Goal: Find specific page/section: Find specific page/section

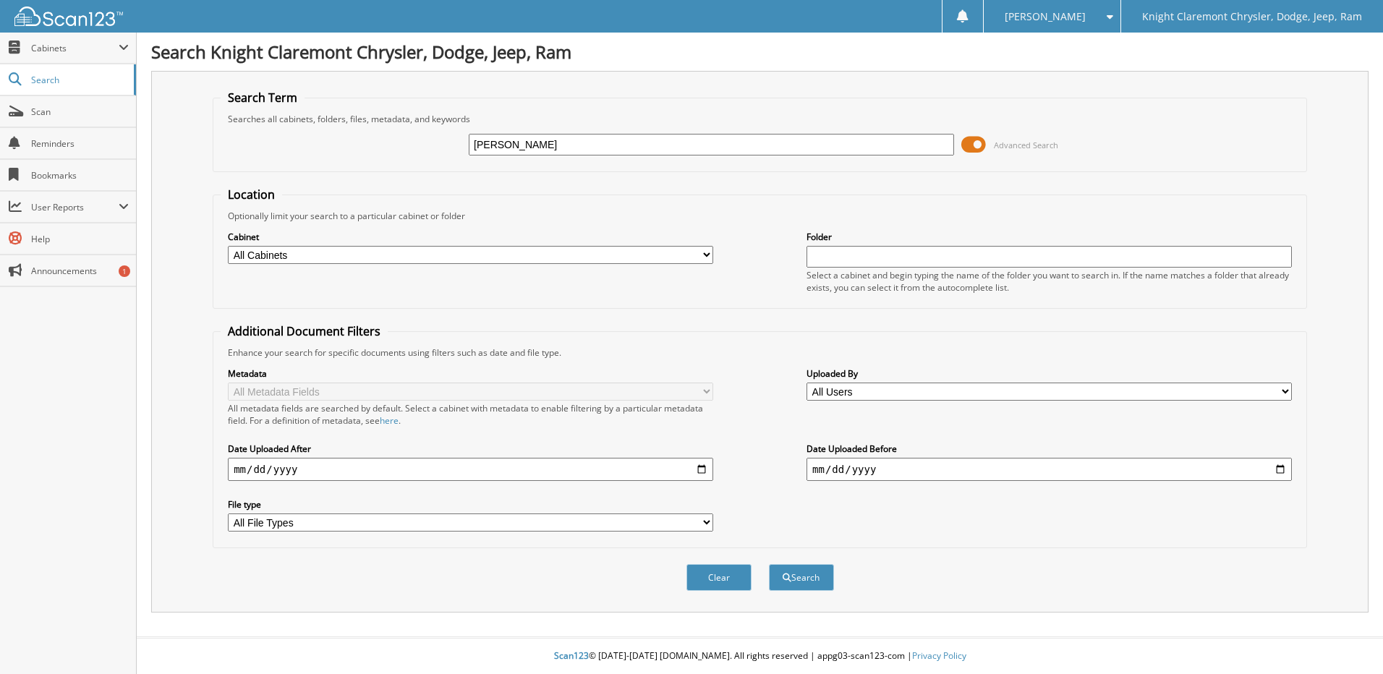
type input "[PERSON_NAME]"
click at [769, 564] on button "Search" at bounding box center [801, 577] width 65 height 27
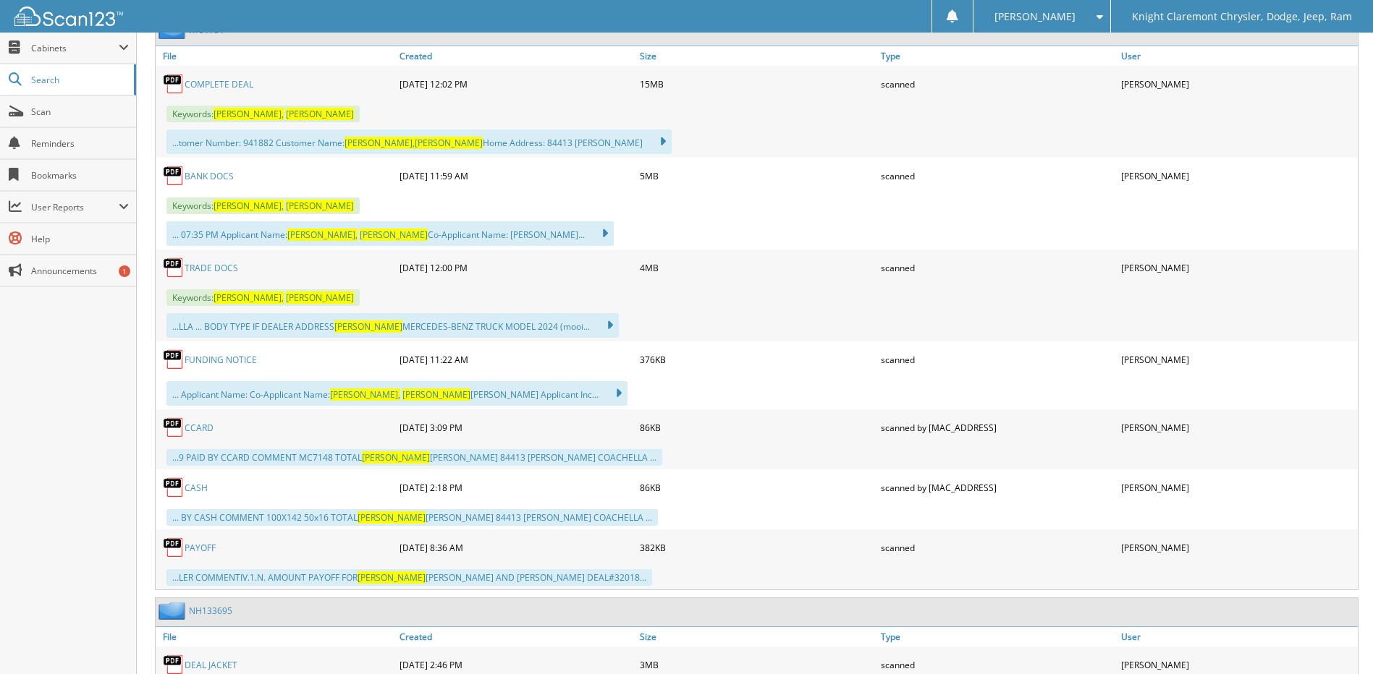
scroll to position [724, 0]
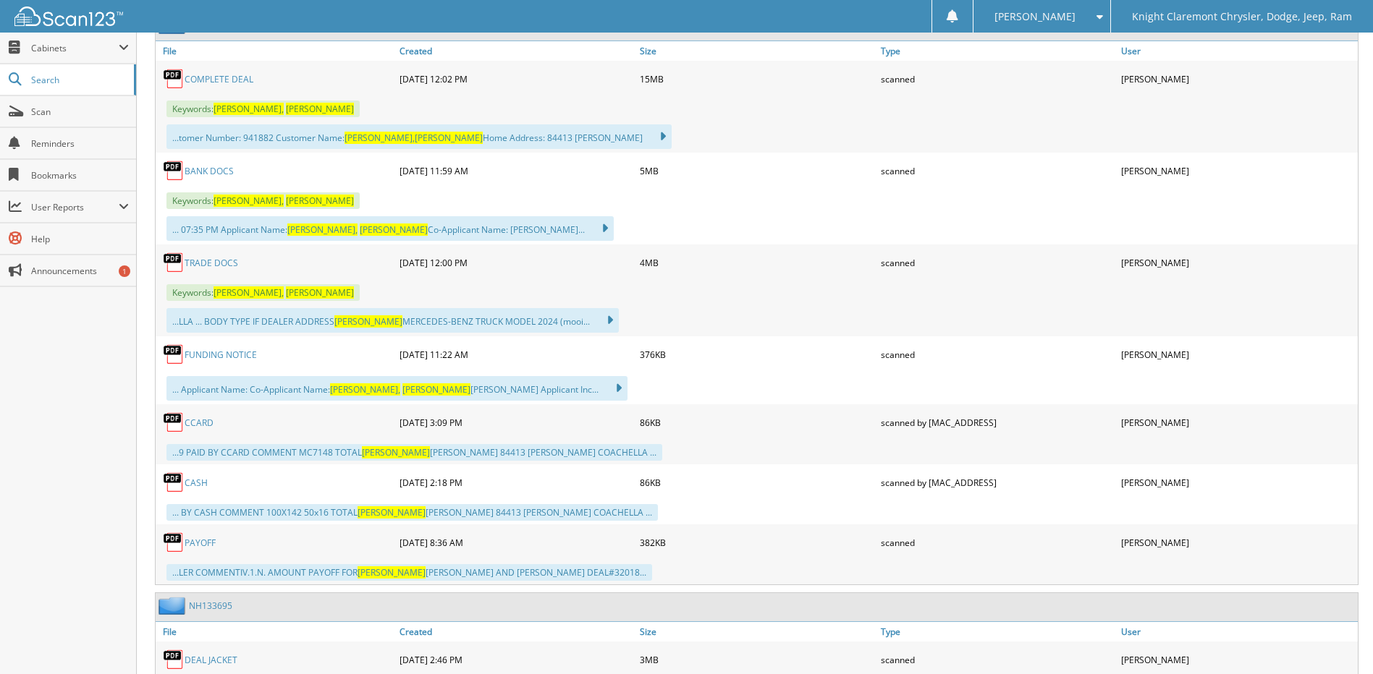
click at [208, 543] on link "PAYOFF" at bounding box center [199, 543] width 31 height 12
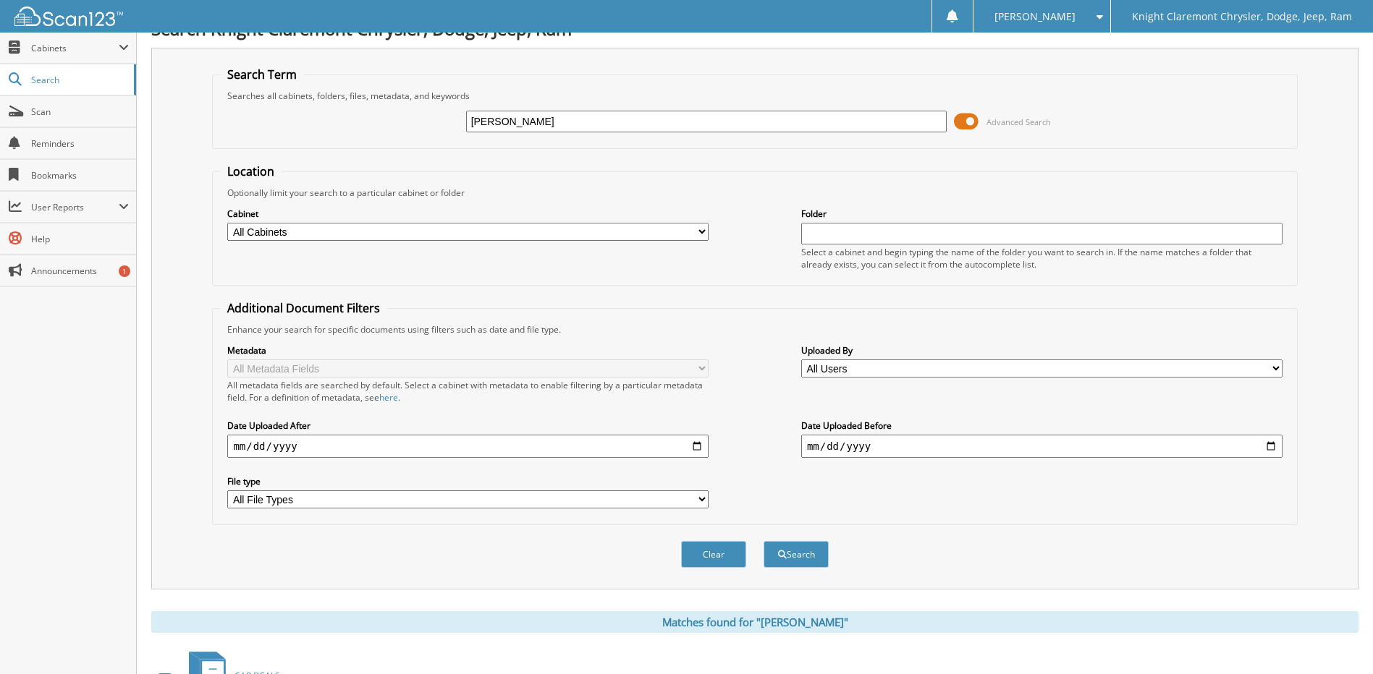
scroll to position [0, 0]
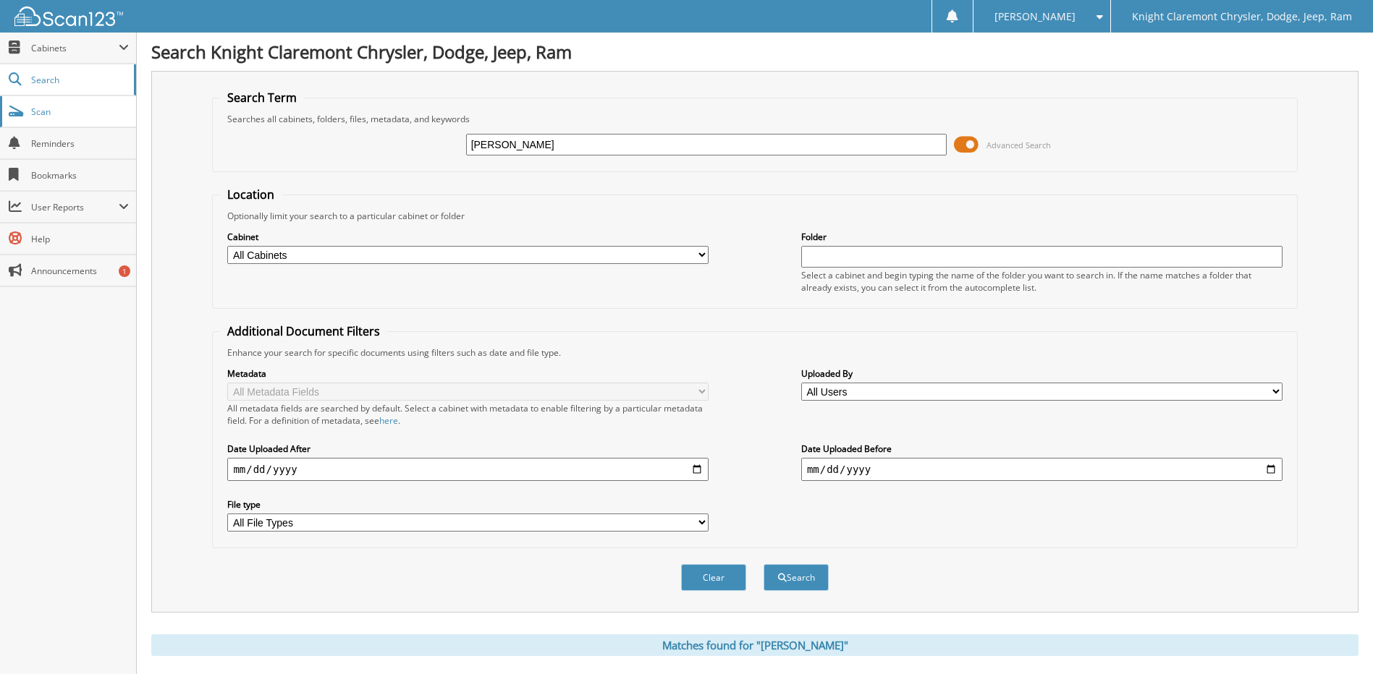
click at [47, 117] on span "Scan" at bounding box center [80, 112] width 98 height 12
